Goal: Task Accomplishment & Management: Use online tool/utility

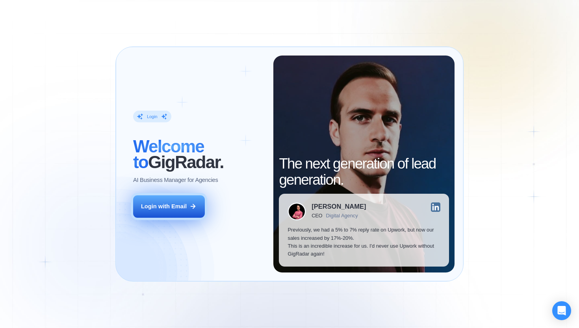
click at [187, 213] on button "Login with Email" at bounding box center [169, 206] width 72 height 22
click at [182, 206] on div "Login with Email" at bounding box center [164, 206] width 46 height 8
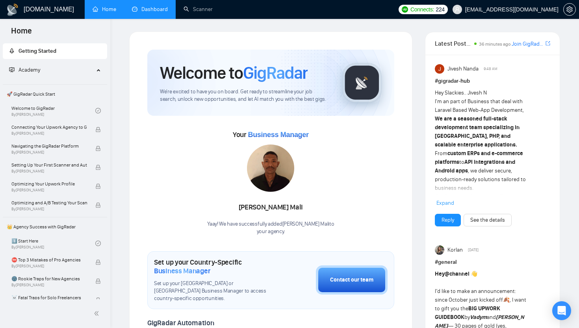
click at [148, 6] on link "Dashboard" at bounding box center [150, 9] width 36 height 7
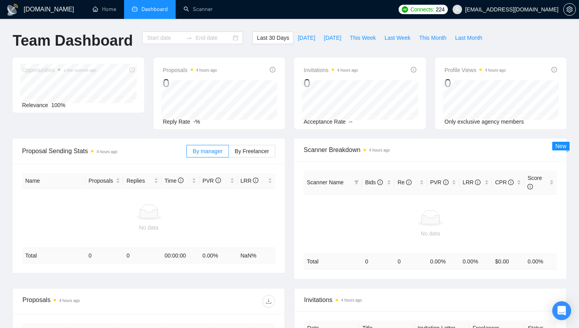
type input "2025-09-03"
type input "2025-10-03"
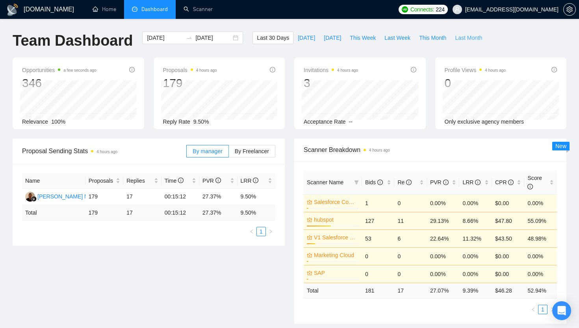
click at [464, 37] on span "Last Month" at bounding box center [468, 37] width 27 height 9
type input "2025-09-01"
type input "2025-09-30"
click at [427, 41] on span "This Month" at bounding box center [432, 37] width 27 height 9
type input "2025-10-01"
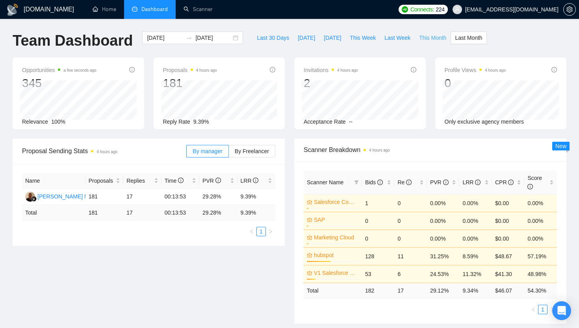
type input "2025-10-31"
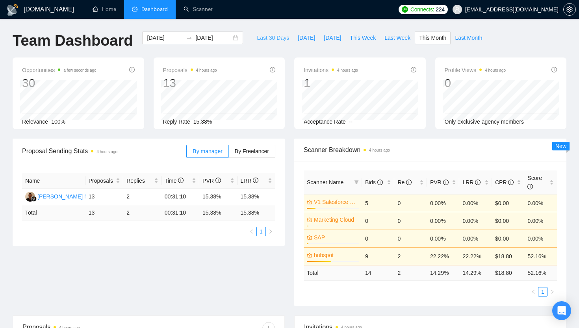
click at [268, 36] on span "Last 30 Days" at bounding box center [273, 37] width 32 height 9
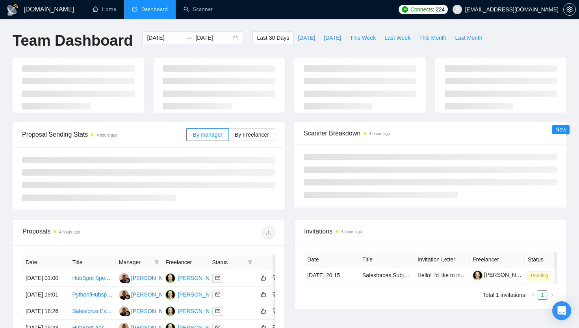
type input "2025-09-03"
type input "2025-10-03"
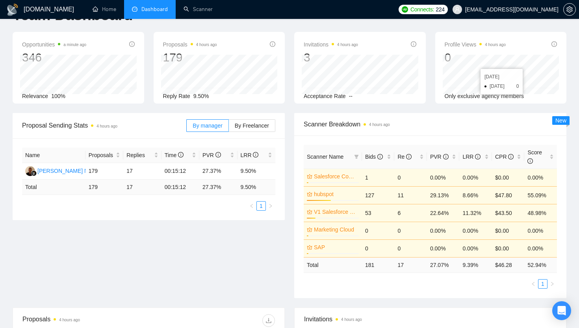
scroll to position [37, 0]
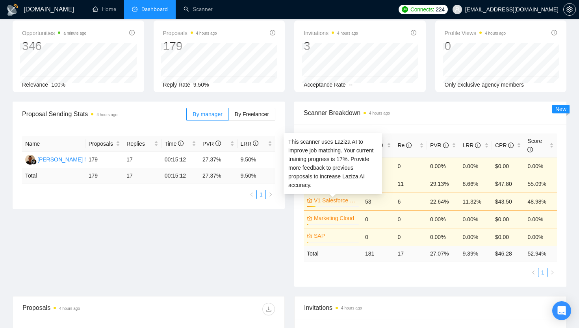
click at [331, 202] on link "V1 Salesforce + context" at bounding box center [335, 200] width 43 height 9
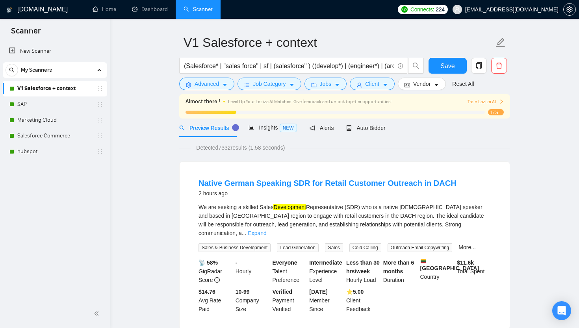
scroll to position [22, 0]
click at [274, 128] on span "Insights NEW" at bounding box center [272, 127] width 48 height 6
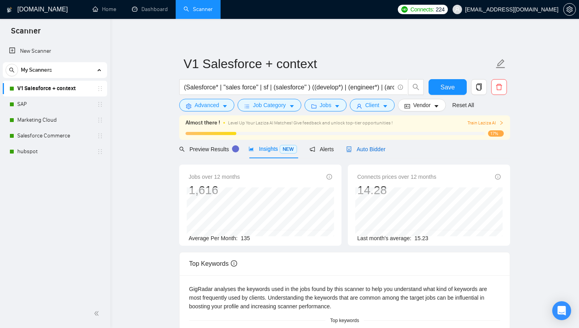
click at [370, 150] on span "Auto Bidder" at bounding box center [365, 149] width 39 height 6
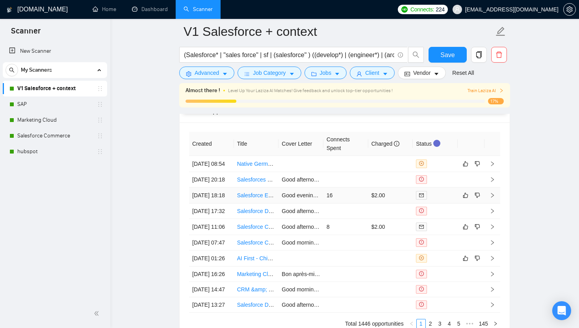
scroll to position [1938, 0]
click at [252, 214] on link "Salesforce Developer with Apex and Lightning Experience" at bounding box center [308, 211] width 142 height 6
